Goal: Transaction & Acquisition: Subscribe to service/newsletter

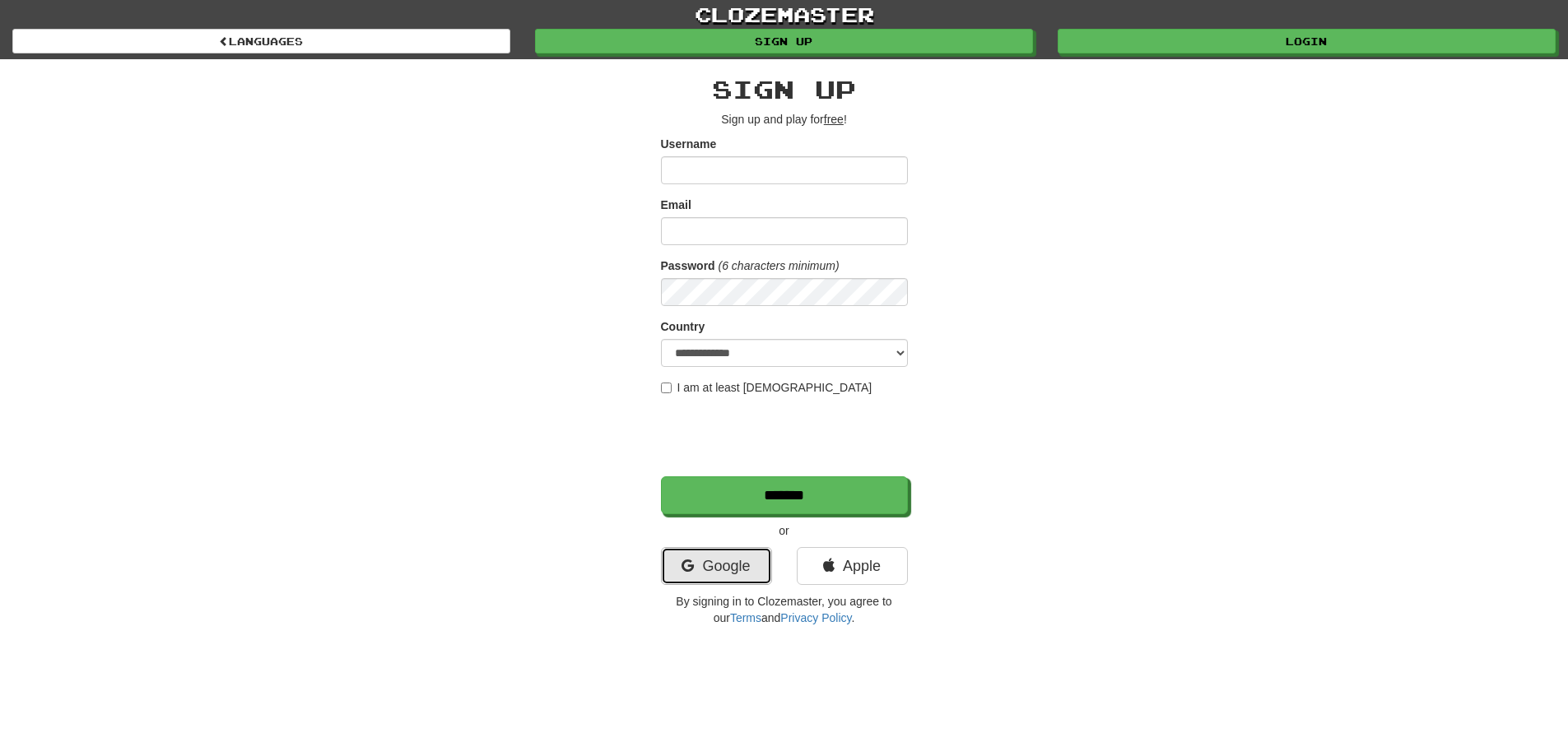
click at [727, 562] on link "Google" at bounding box center [716, 566] width 111 height 38
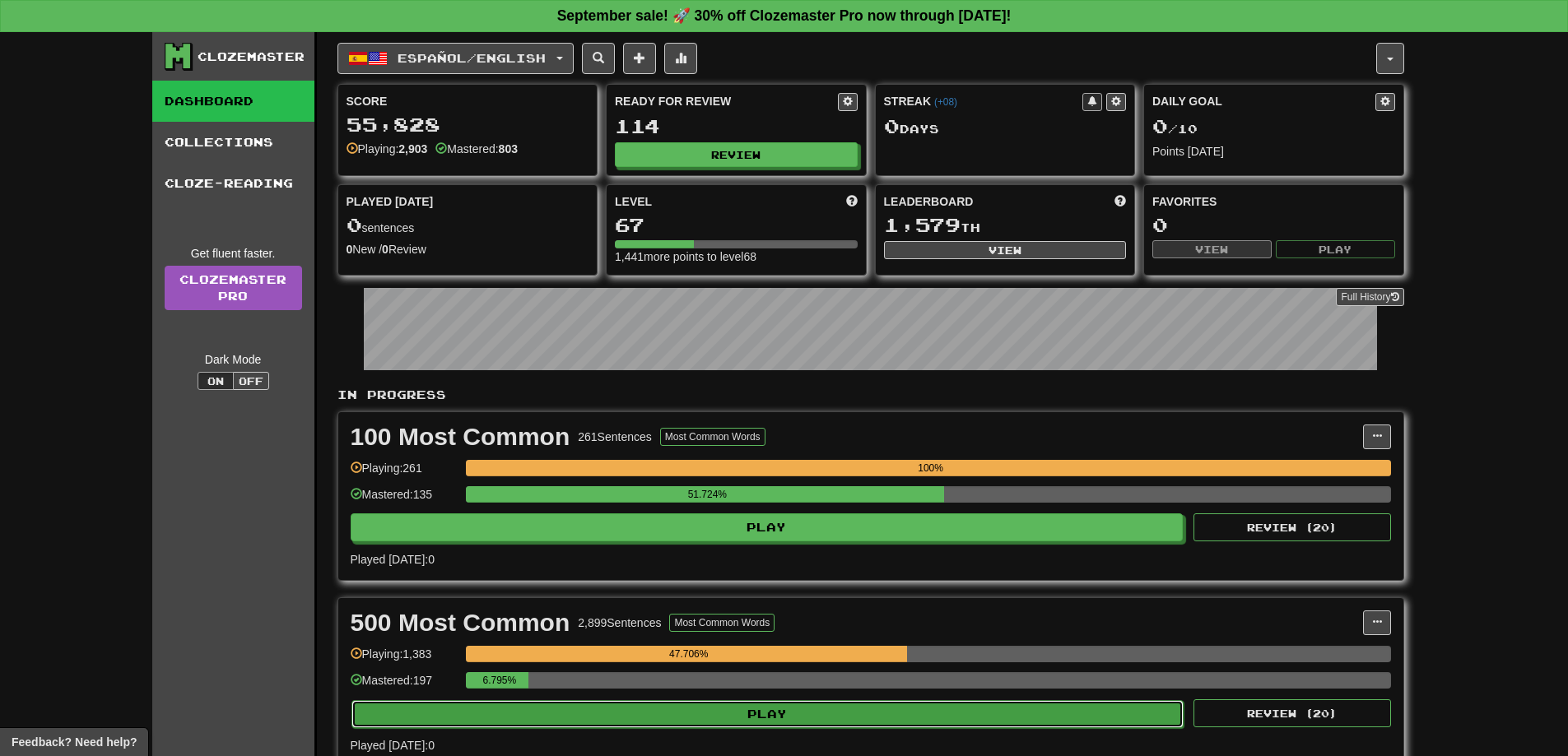
click at [635, 719] on button "Play" at bounding box center [767, 714] width 833 height 28
select select "**"
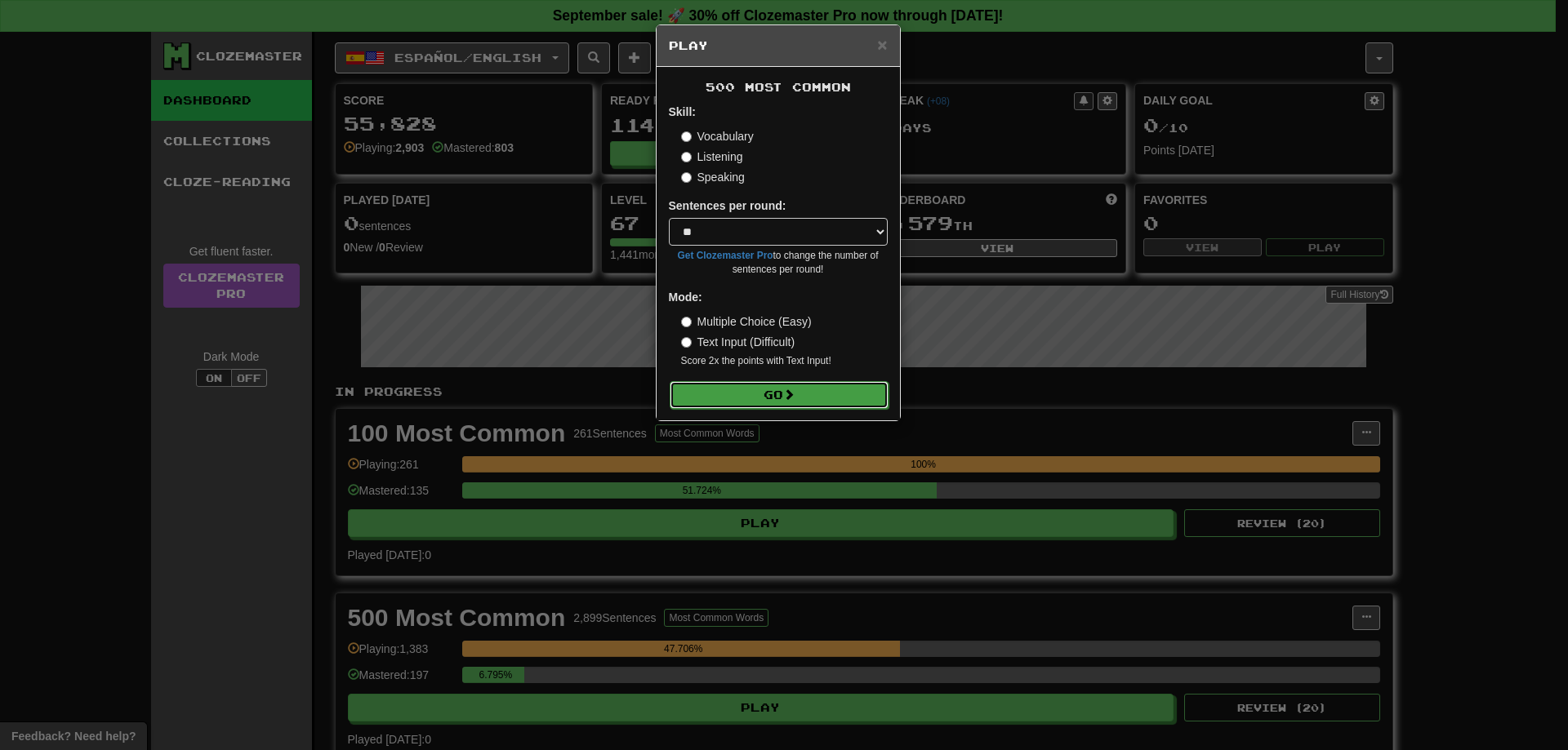
click at [709, 402] on button "Go" at bounding box center [779, 395] width 218 height 28
